Goal: Check status: Check status

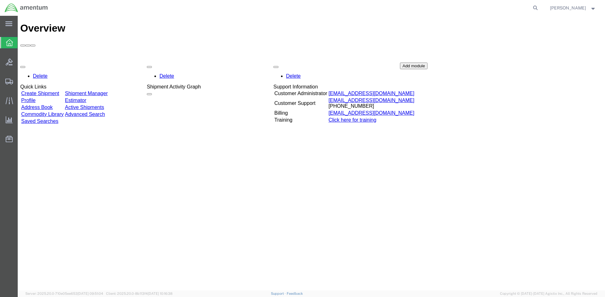
click at [59, 91] on link "Create Shipment" at bounding box center [40, 93] width 38 height 5
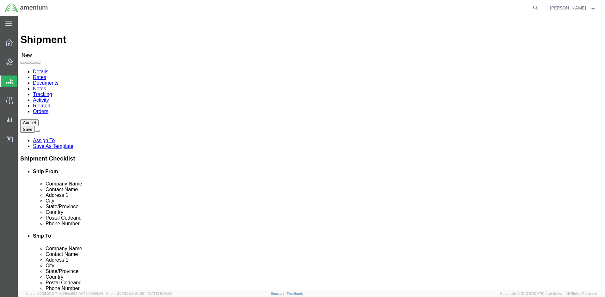
select select
click at [9, 42] on icon at bounding box center [9, 42] width 7 height 7
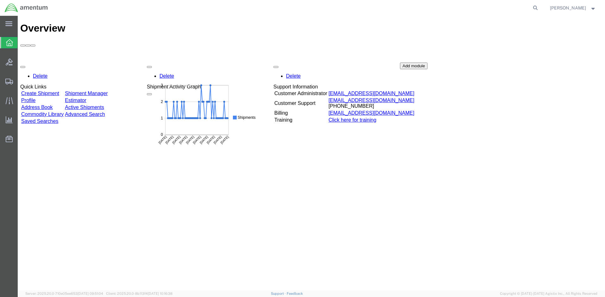
click at [108, 91] on link "Shipment Manager" at bounding box center [86, 93] width 43 height 5
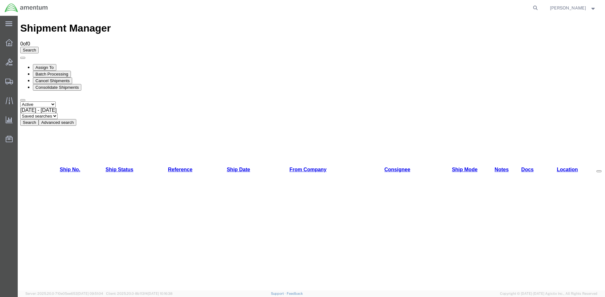
select select "ALL"
click at [39, 119] on button "Search" at bounding box center [29, 122] width 18 height 7
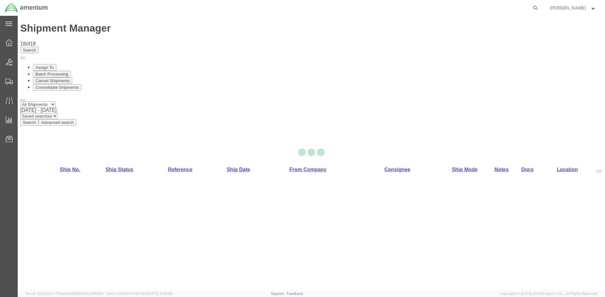
drag, startPoint x: 61, startPoint y: 125, endPoint x: 79, endPoint y: 141, distance: 24.0
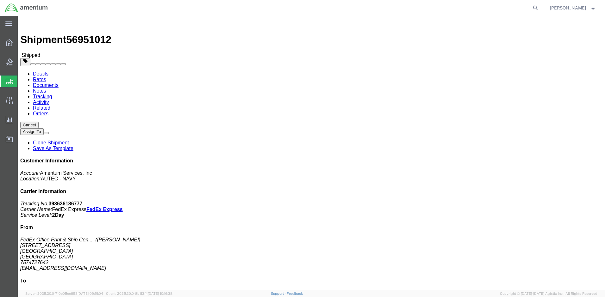
drag, startPoint x: 523, startPoint y: 81, endPoint x: 495, endPoint y: 80, distance: 28.2
click b "393636186777"
drag, startPoint x: 495, startPoint y: 80, endPoint x: 502, endPoint y: 80, distance: 7.0
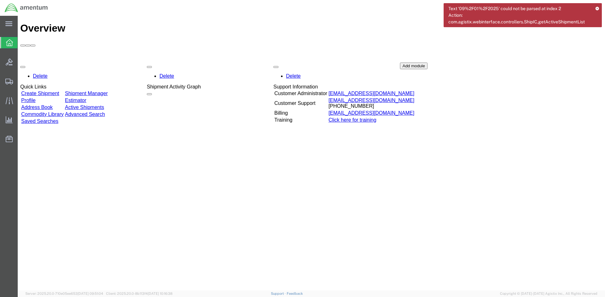
click at [597, 7] on icon at bounding box center [597, 8] width 4 height 3
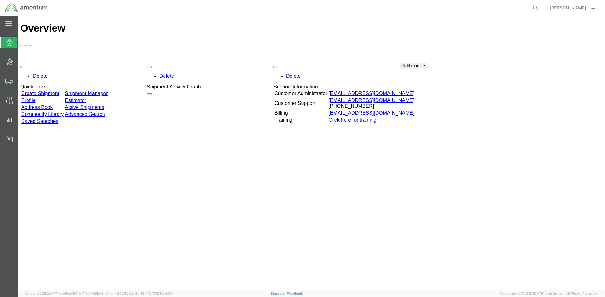
click at [108, 91] on link "Shipment Manager" at bounding box center [86, 93] width 43 height 5
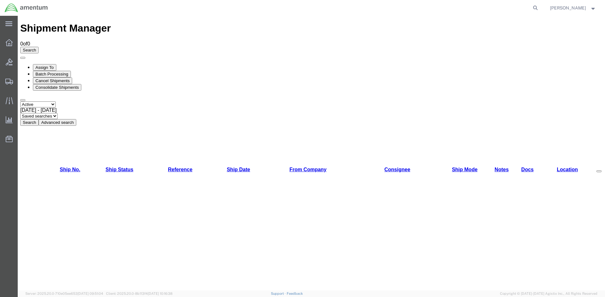
select select "ALL"
click at [39, 119] on button "Search" at bounding box center [29, 122] width 18 height 7
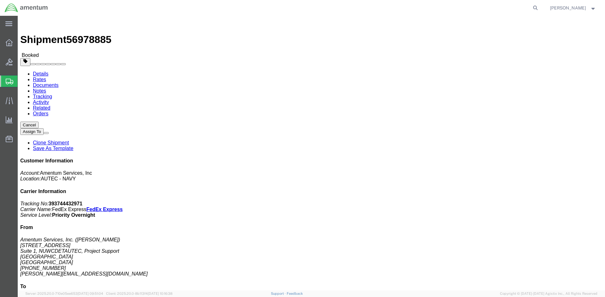
drag, startPoint x: 497, startPoint y: 170, endPoint x: 467, endPoint y: 172, distance: 29.8
click div "Customer Information Account: Amentum Services, Inc Location: AUTEC - NAVY Carr…"
drag, startPoint x: 467, startPoint y: 172, endPoint x: 472, endPoint y: 170, distance: 5.9
